Goal: Use online tool/utility: Use online tool/utility

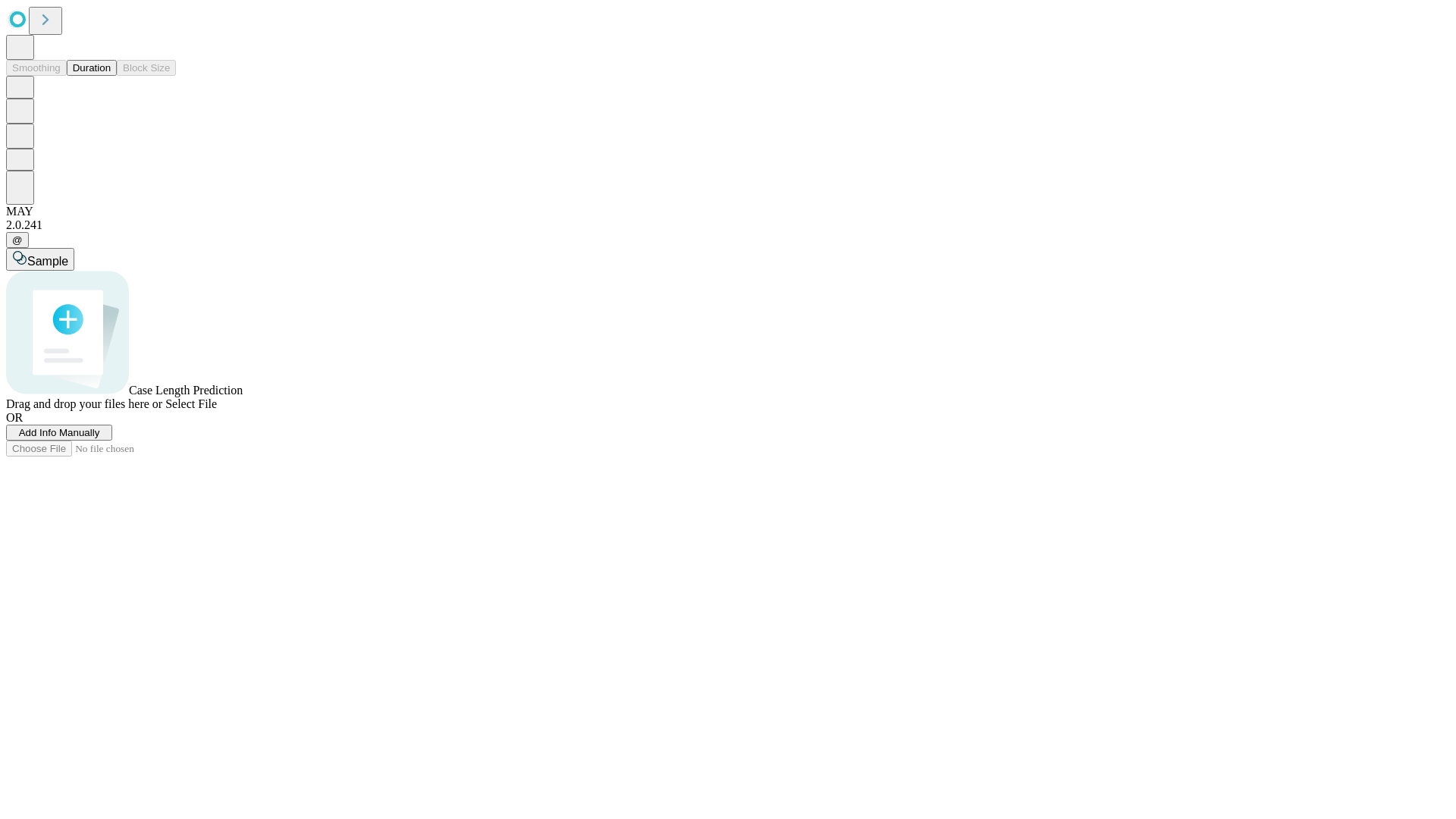
click at [111, 76] on button "Duration" at bounding box center [92, 68] width 50 height 16
click at [69, 255] on span "Sample" at bounding box center [47, 261] width 41 height 13
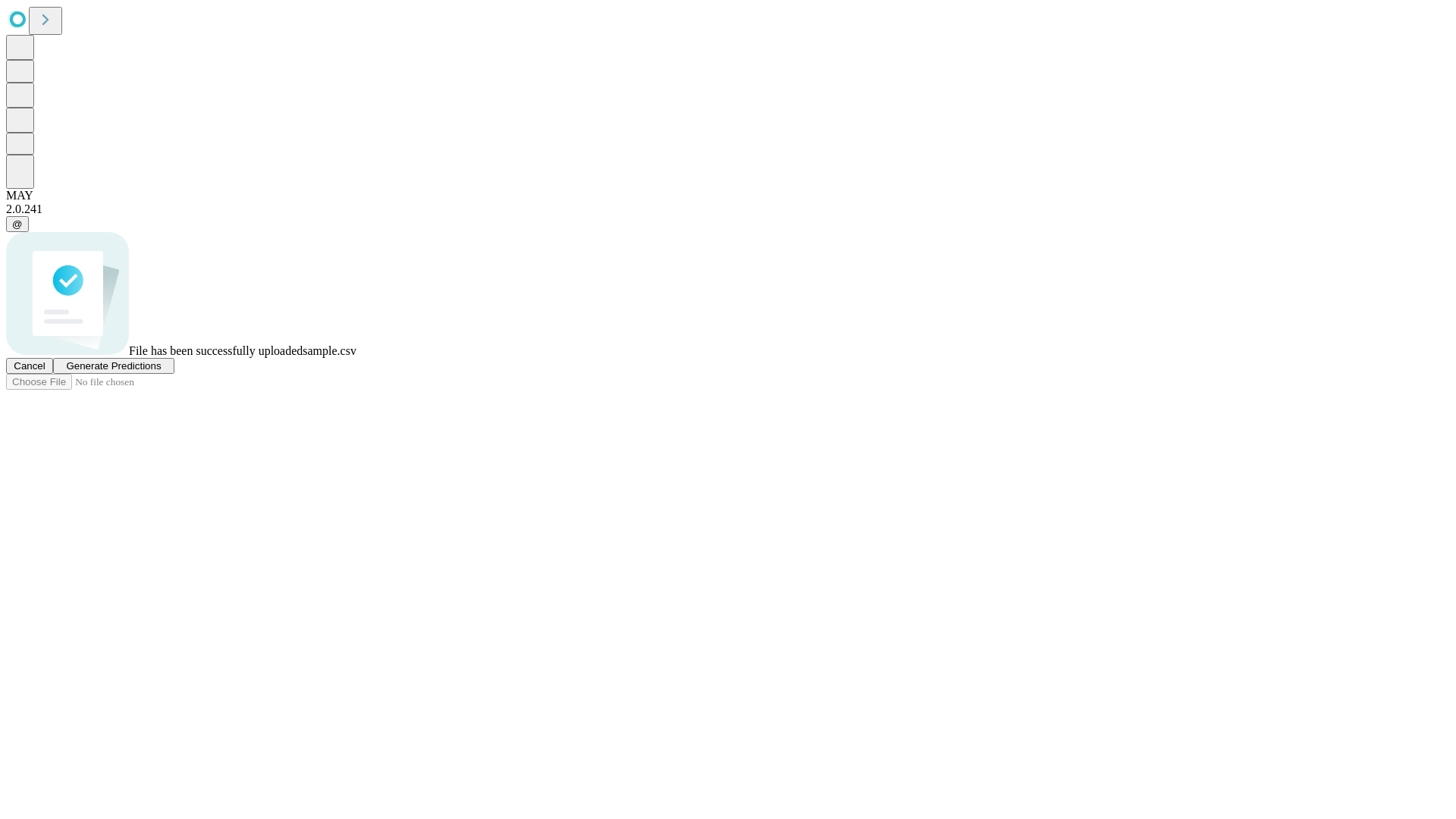
click at [160, 372] on span "Generate Predictions" at bounding box center [113, 366] width 95 height 11
